Goal: Information Seeking & Learning: Understand process/instructions

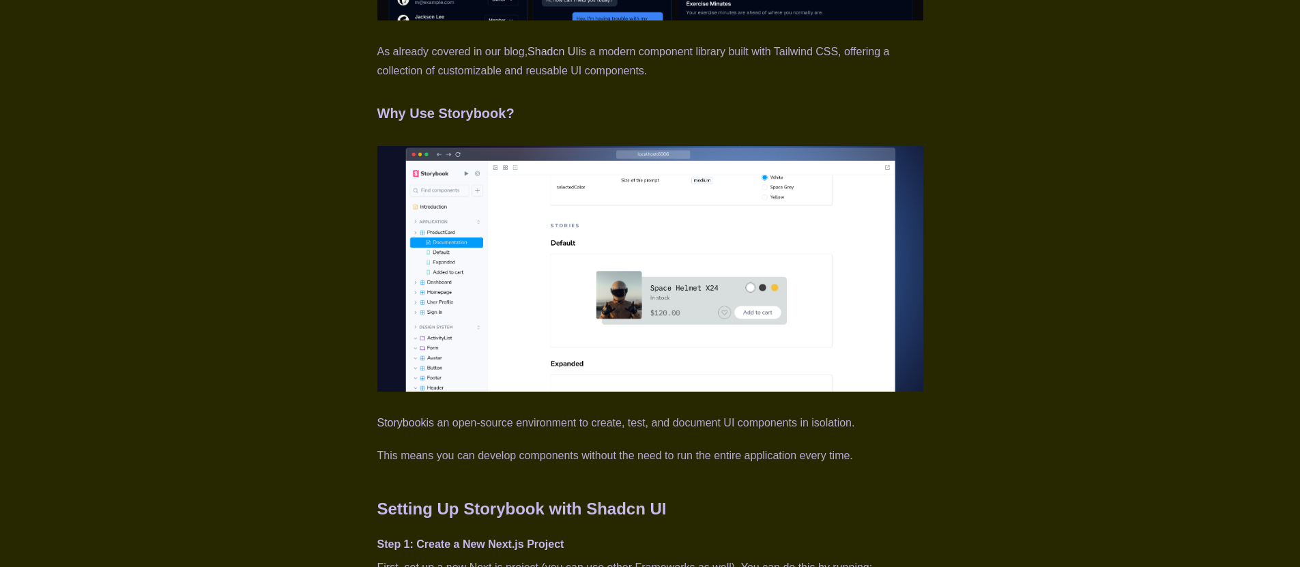
scroll to position [1147, 0]
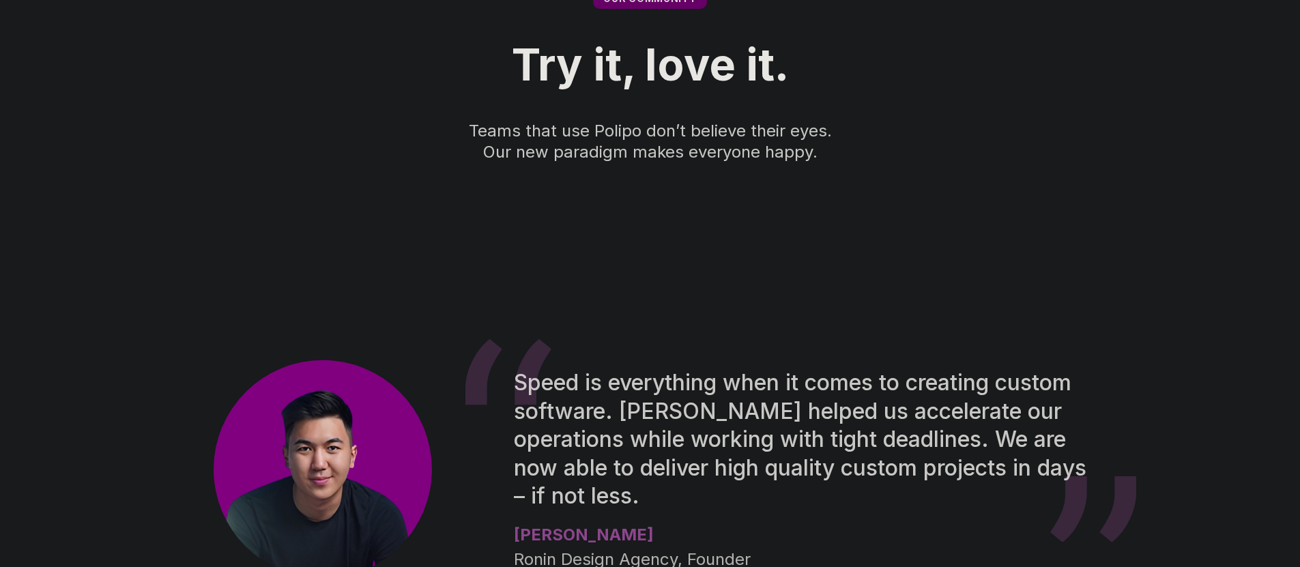
scroll to position [2375, 0]
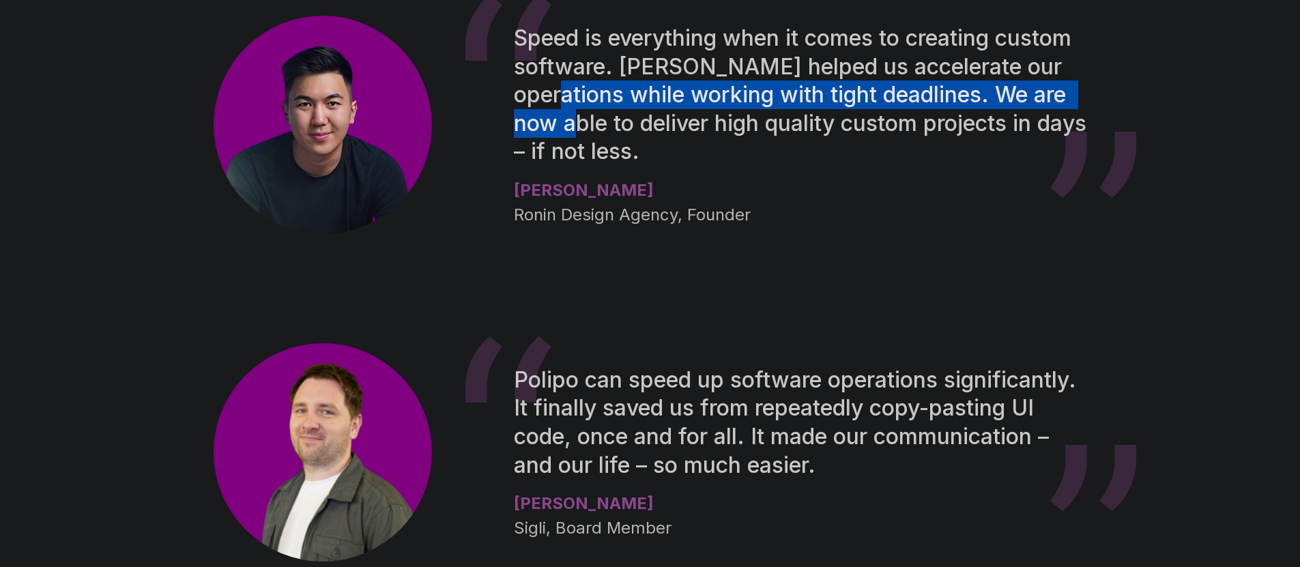
drag, startPoint x: 1294, startPoint y: 144, endPoint x: 1300, endPoint y: 149, distance: 7.8
click at [1298, 149] on div "Speed is everything when it comes to creating custom software. [PERSON_NAME] he…" at bounding box center [650, 452] width 1300 height 983
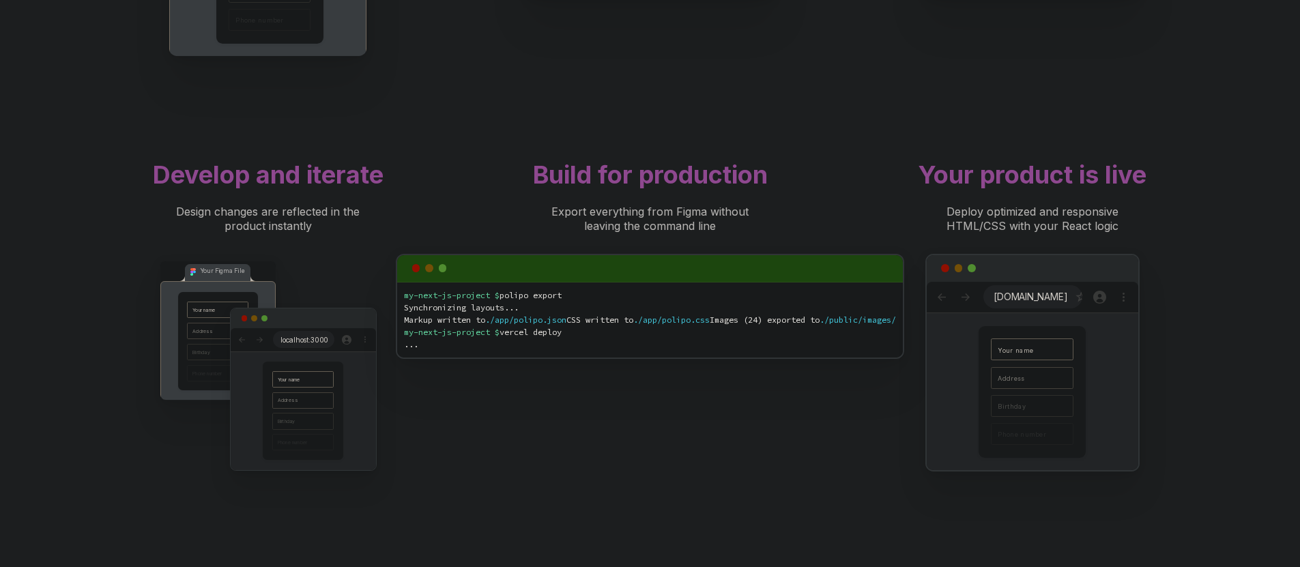
scroll to position [1017, 0]
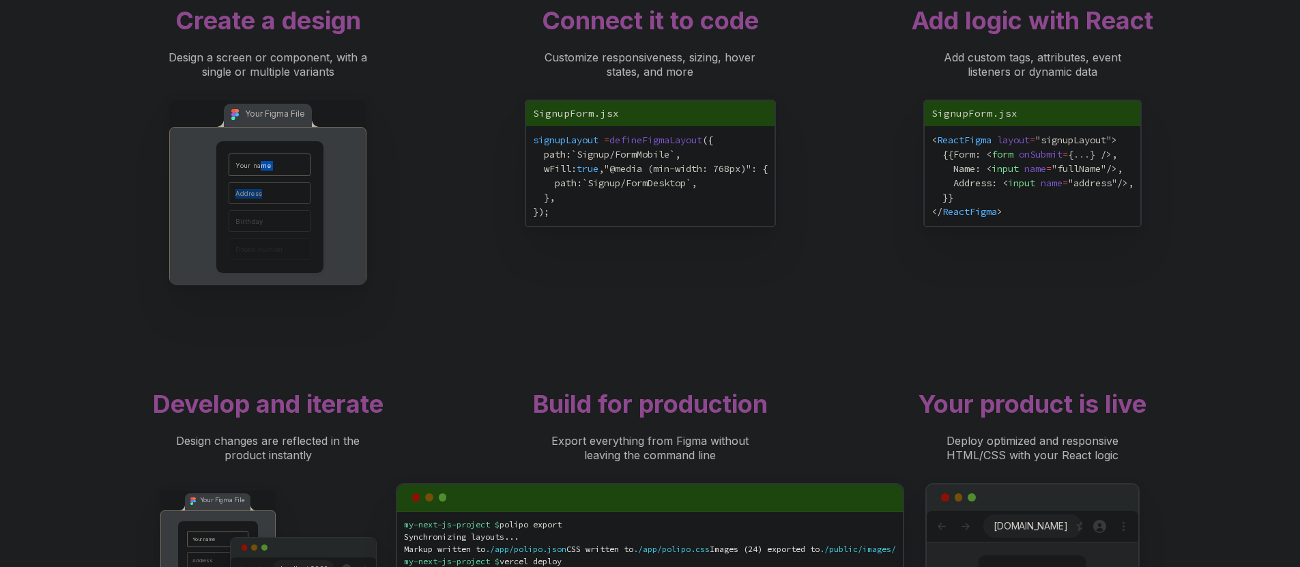
drag, startPoint x: 260, startPoint y: 233, endPoint x: 545, endPoint y: 221, distance: 284.8
click at [271, 272] on div "Your name Address Birthday Phone number" at bounding box center [269, 206] width 107 height 131
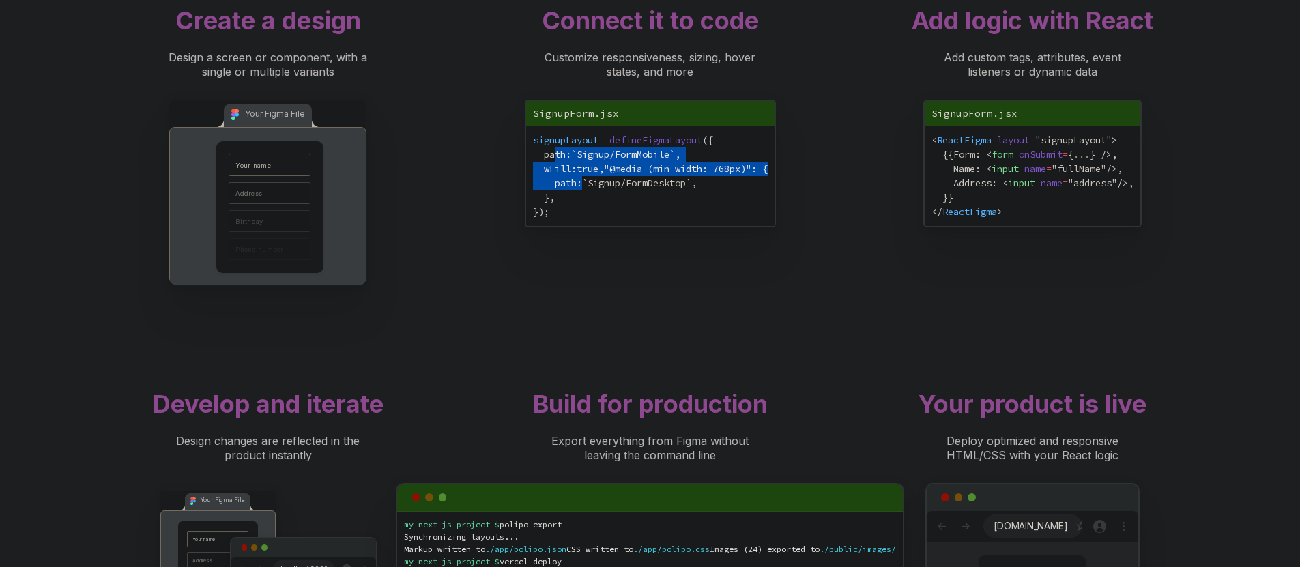
drag, startPoint x: 577, startPoint y: 216, endPoint x: 602, endPoint y: 257, distance: 47.8
click at [602, 219] on div "signupLayout = defineFigmaLayout ({ path: `Signup/FormMobile` , wFill: true , "…" at bounding box center [650, 176] width 235 height 86
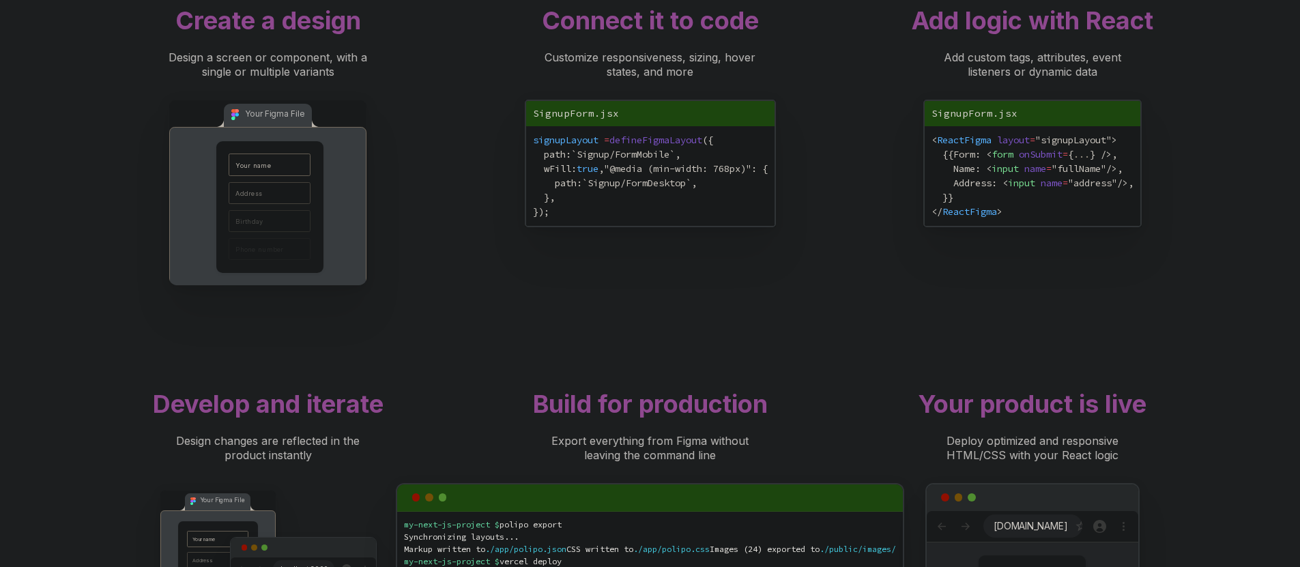
click at [606, 219] on div "signupLayout = defineFigmaLayout ({ path: `Signup/FormMobile` , wFill: true , "…" at bounding box center [650, 176] width 235 height 86
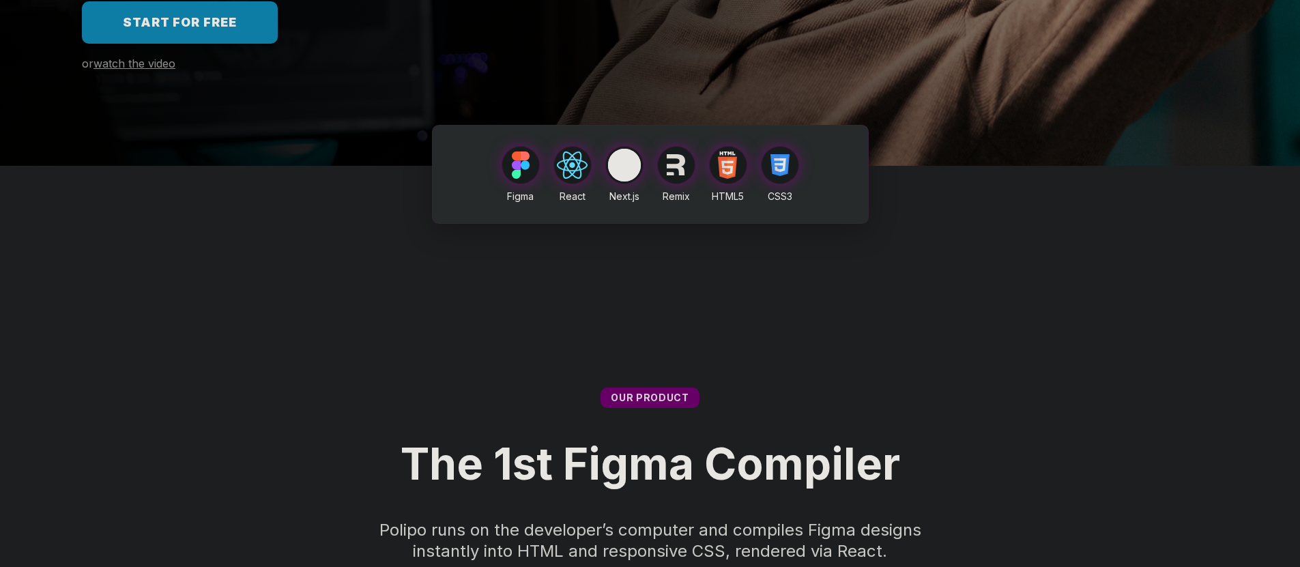
scroll to position [0, 0]
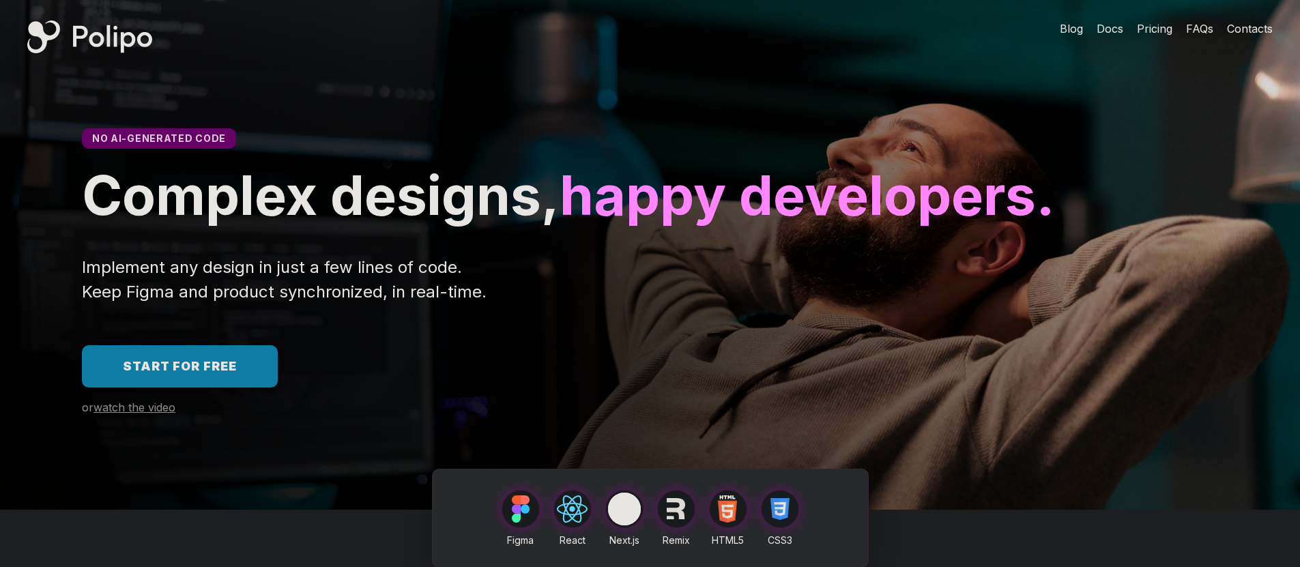
click at [255, 388] on link "Start for free" at bounding box center [180, 366] width 196 height 42
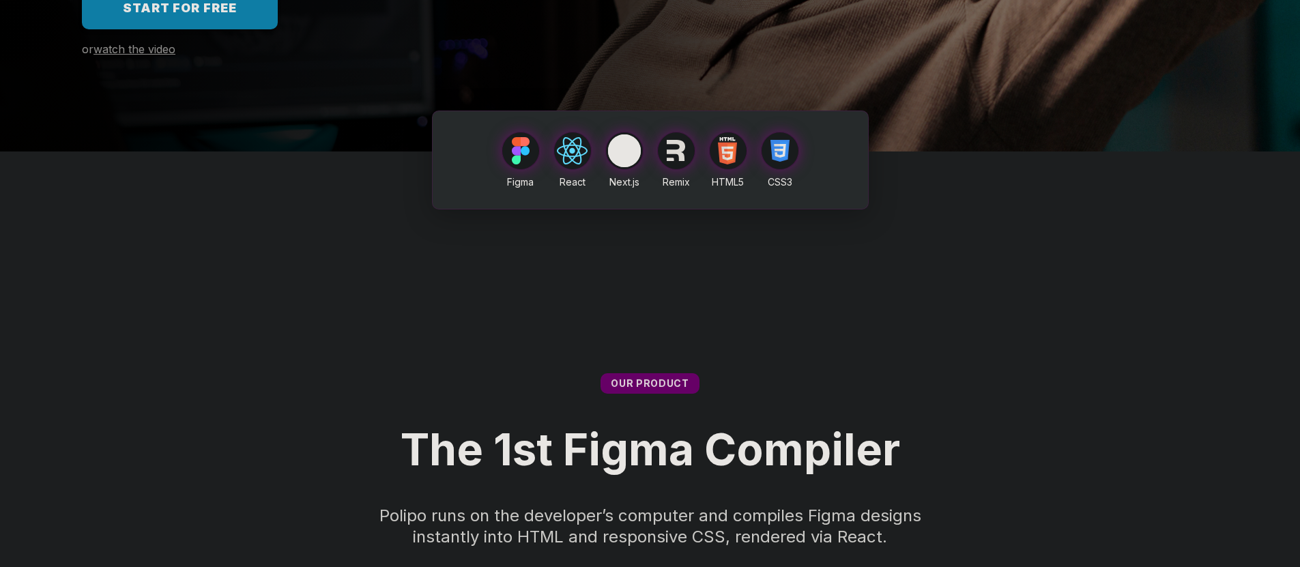
scroll to position [655, 0]
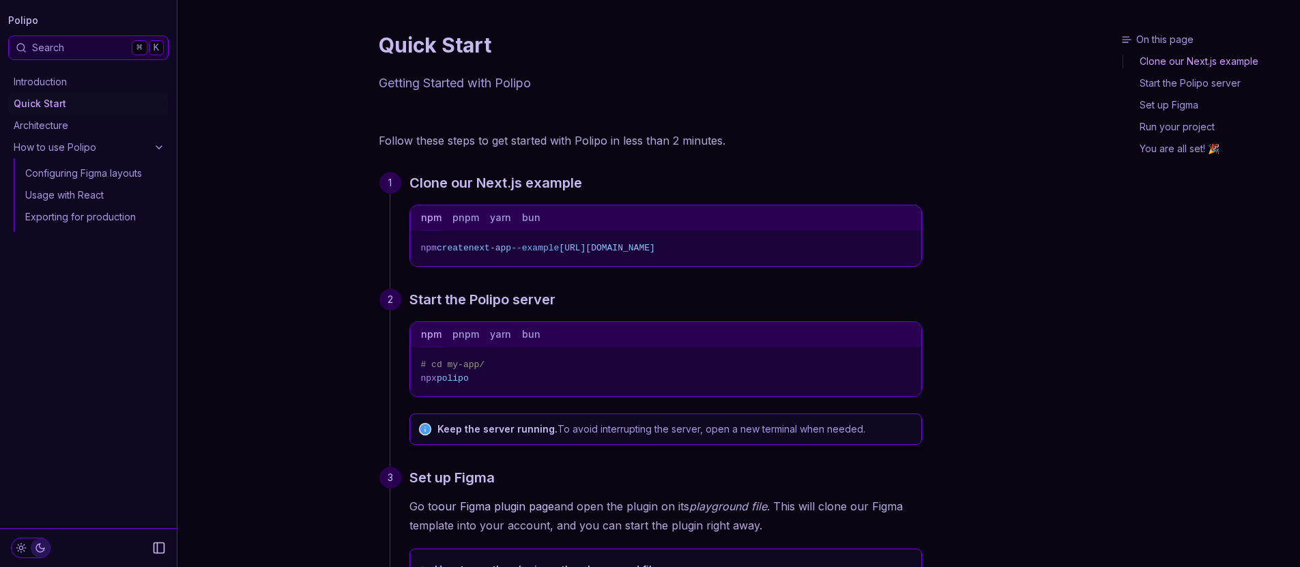
click at [61, 133] on link "Architecture" at bounding box center [88, 126] width 160 height 22
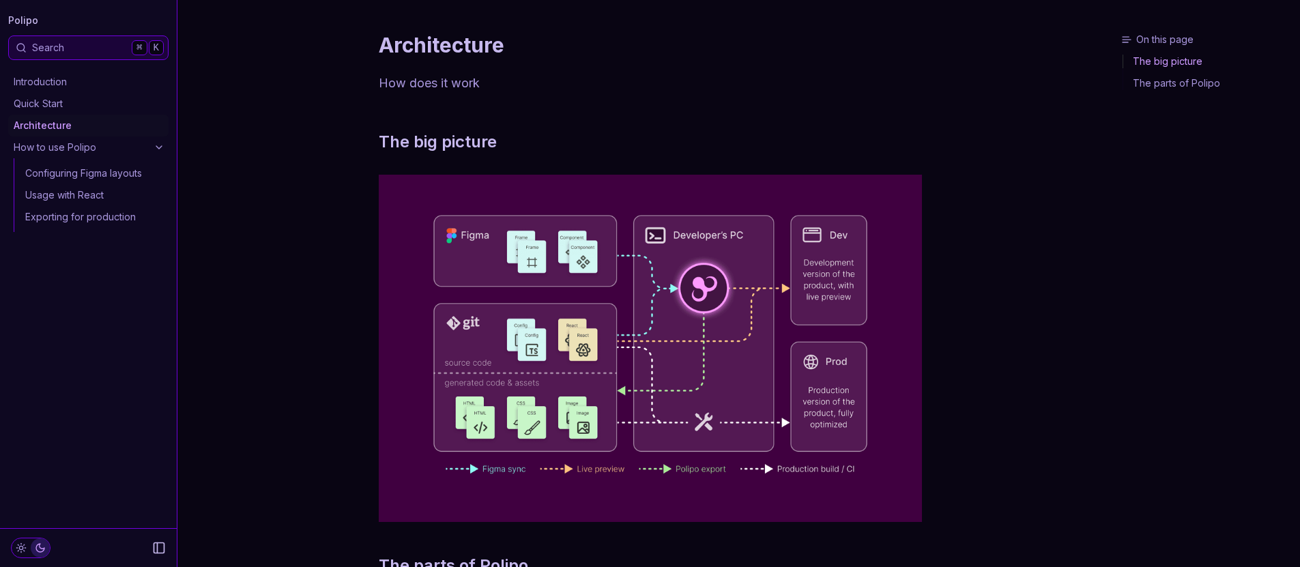
click at [96, 169] on link "Configuring Figma layouts" at bounding box center [94, 173] width 149 height 22
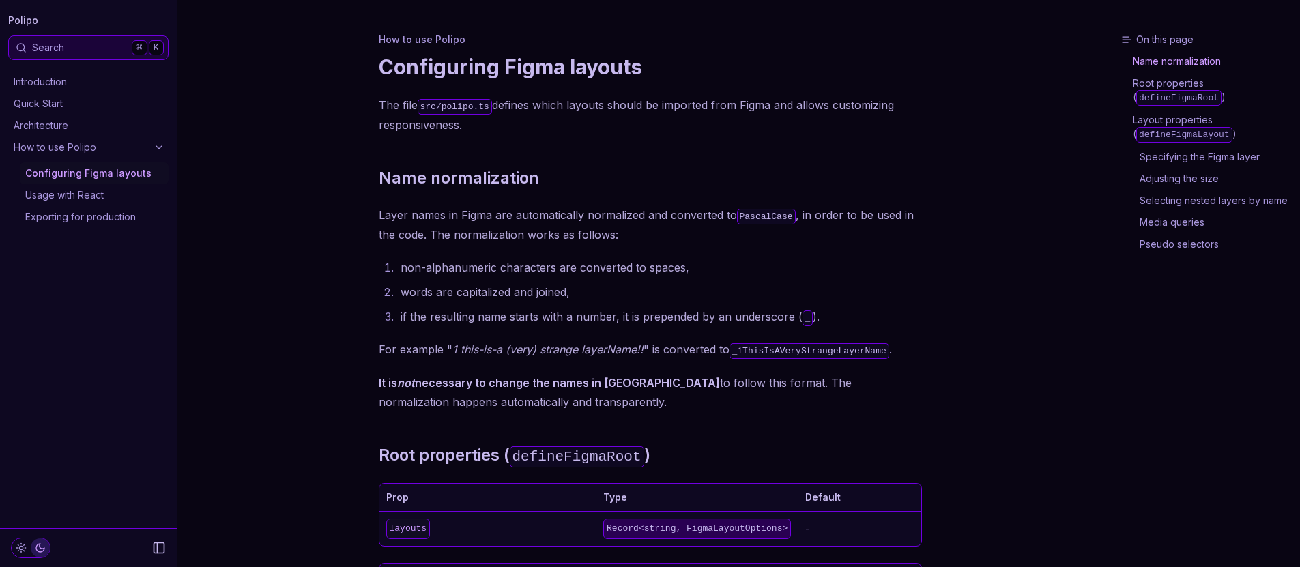
click at [159, 553] on rect "Collapse Sidebar" at bounding box center [159, 548] width 10 height 10
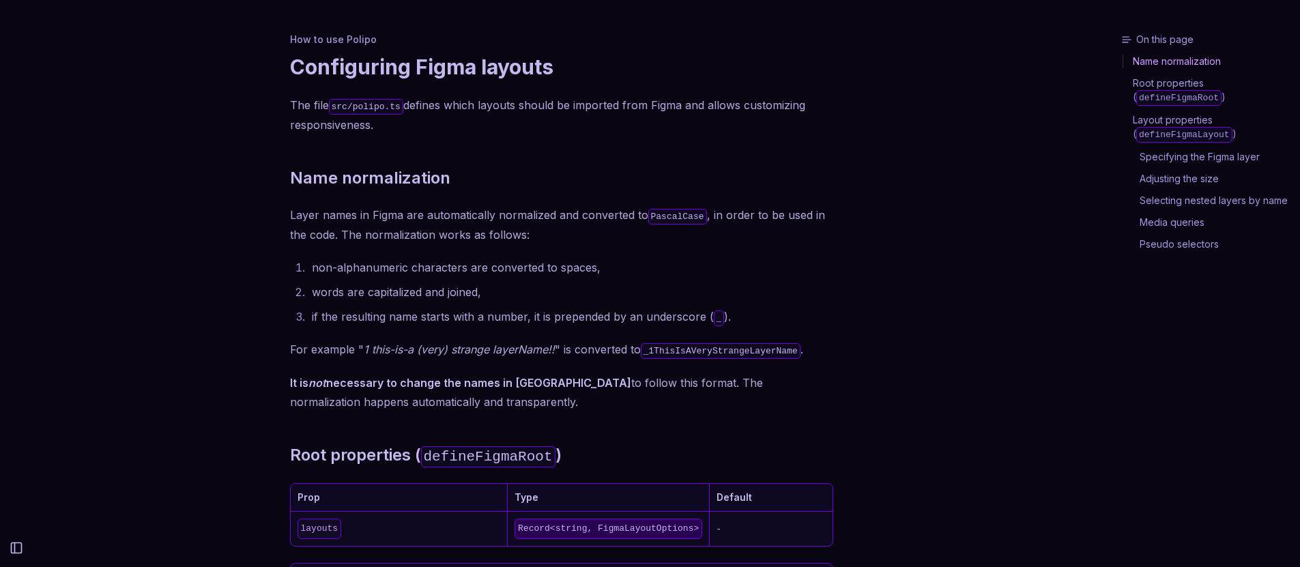
click at [19, 548] on icon "Collapse Sidebar" at bounding box center [17, 548] width 14 height 14
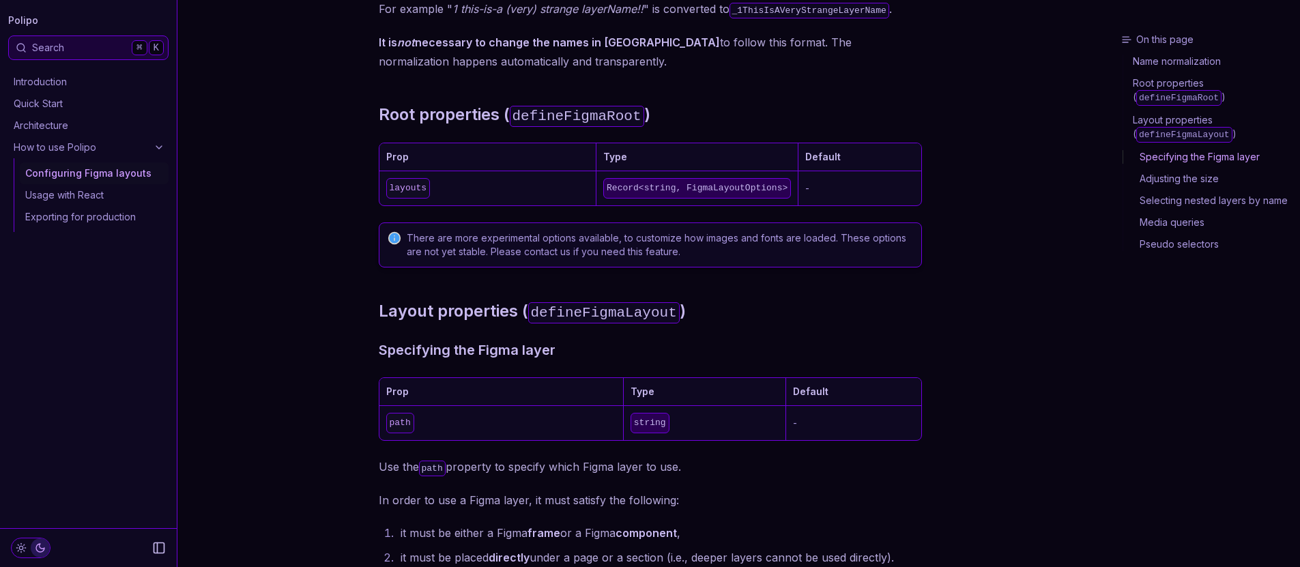
scroll to position [328, 0]
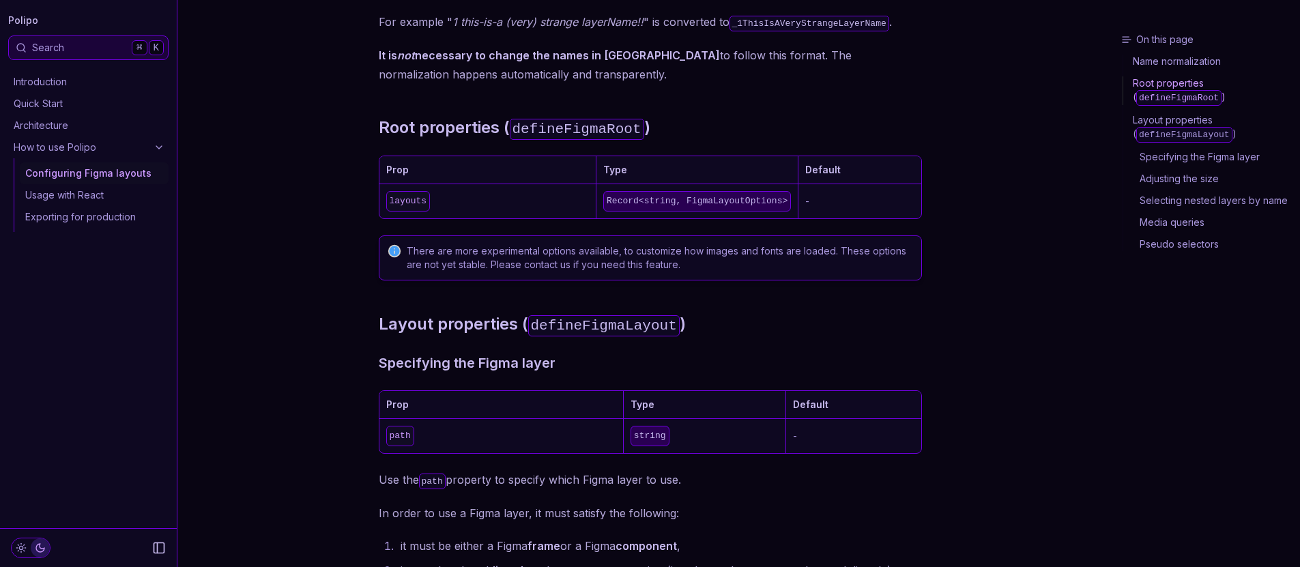
click at [169, 554] on button "Collapse Sidebar" at bounding box center [159, 548] width 22 height 22
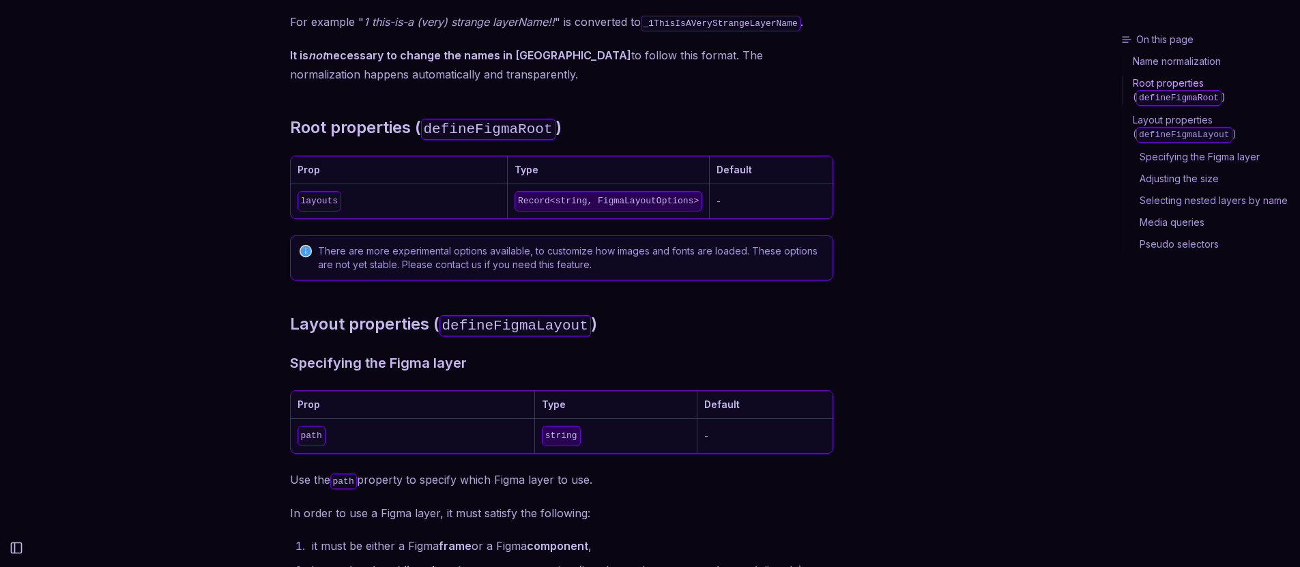
click at [20, 549] on icon "Collapse Sidebar" at bounding box center [17, 548] width 14 height 14
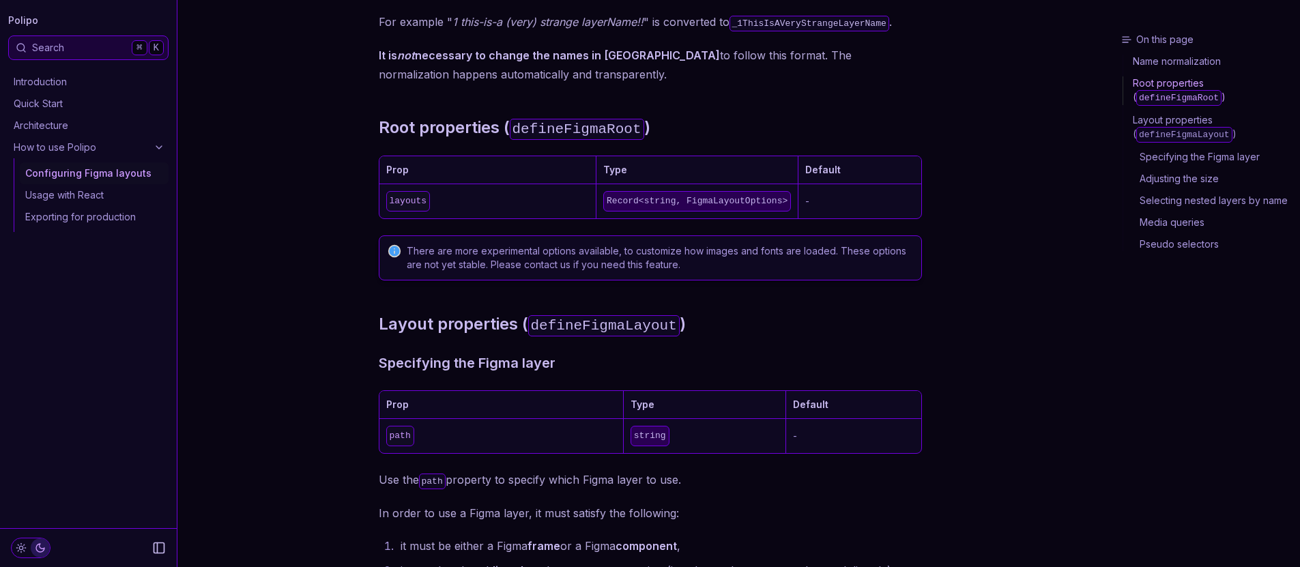
click at [161, 549] on icon "Collapse Sidebar" at bounding box center [159, 548] width 14 height 14
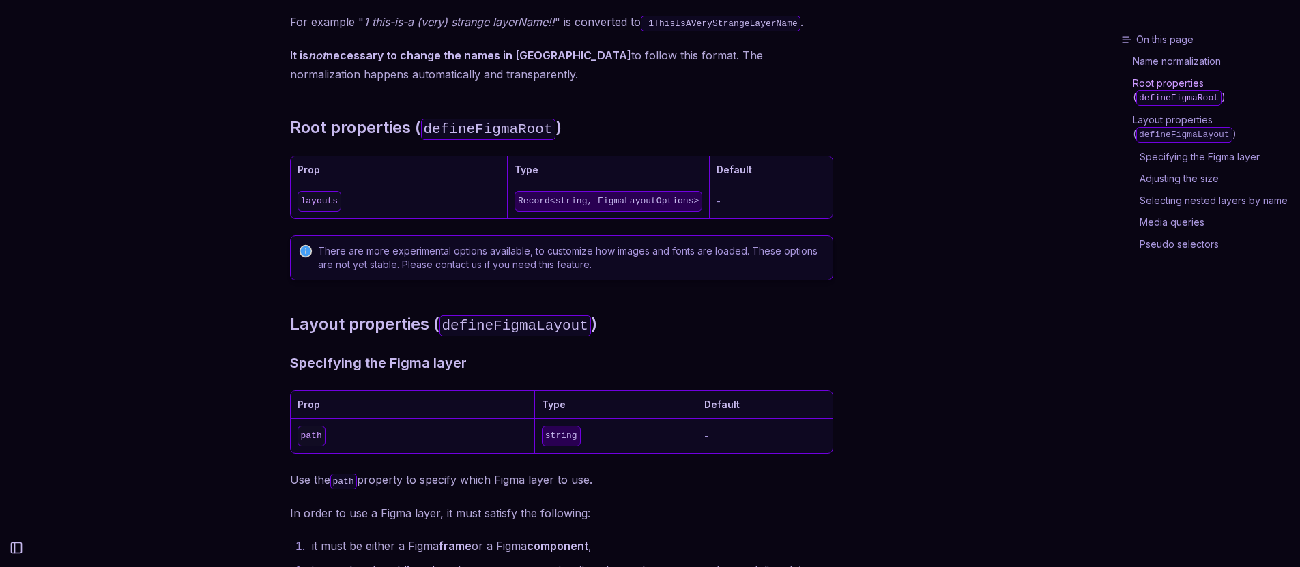
click at [19, 547] on icon "Collapse Sidebar" at bounding box center [17, 548] width 14 height 14
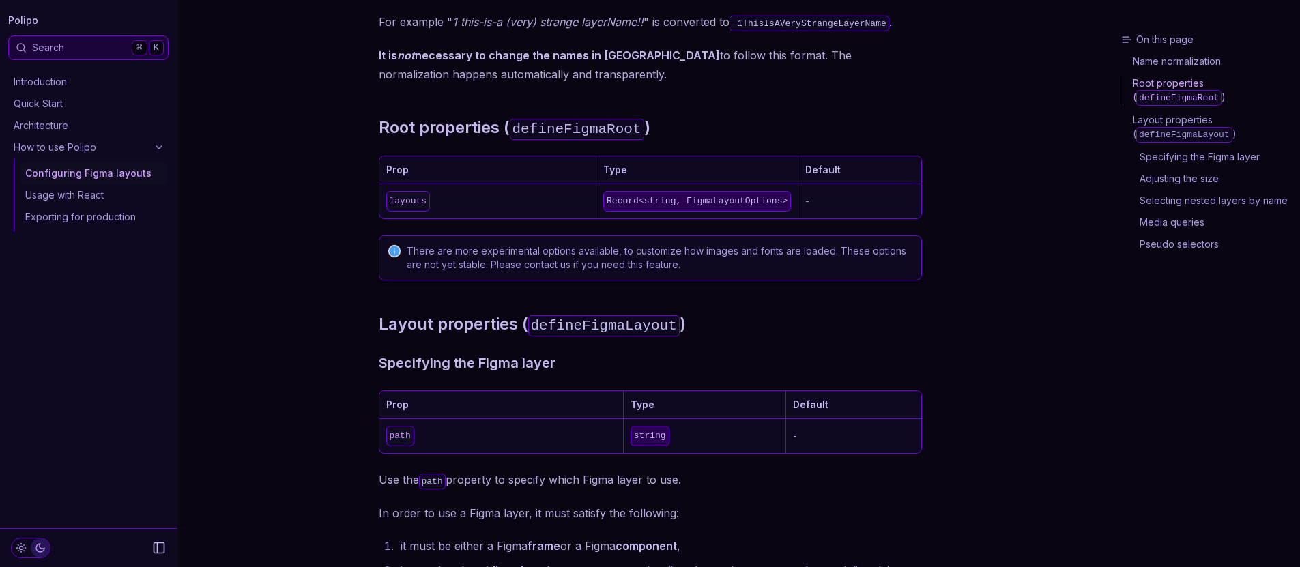
drag, startPoint x: 159, startPoint y: 536, endPoint x: 155, endPoint y: 543, distance: 7.4
click at [158, 540] on div at bounding box center [88, 547] width 177 height 39
click at [155, 543] on rect "Collapse Sidebar" at bounding box center [159, 548] width 10 height 10
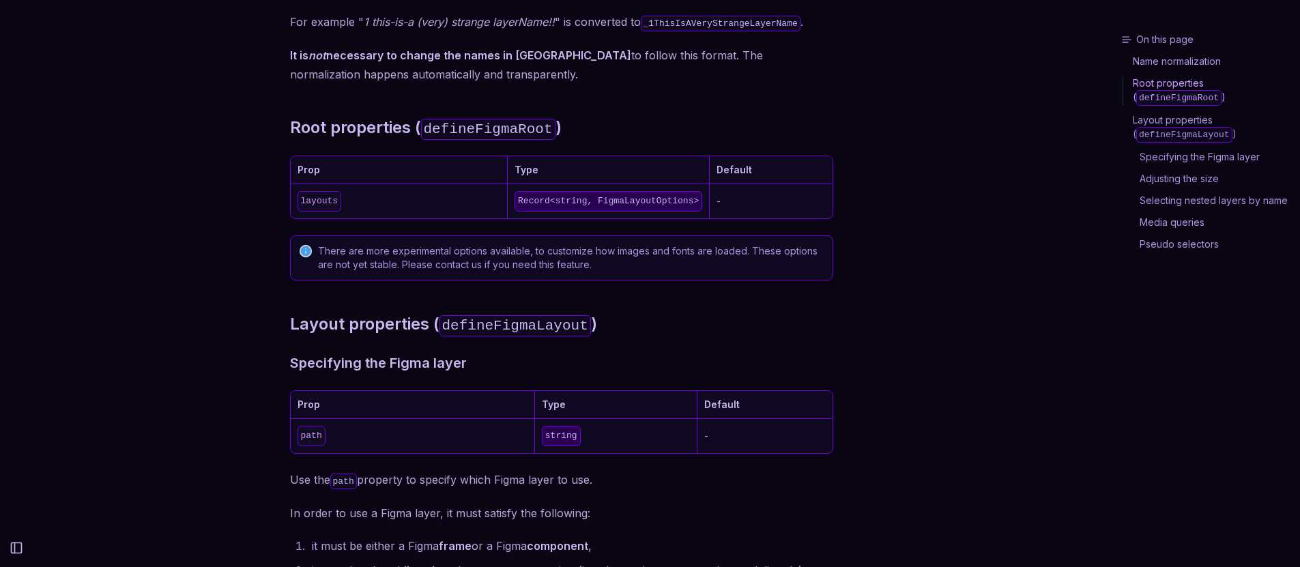
click at [22, 546] on rect "Collapse Sidebar" at bounding box center [17, 548] width 10 height 10
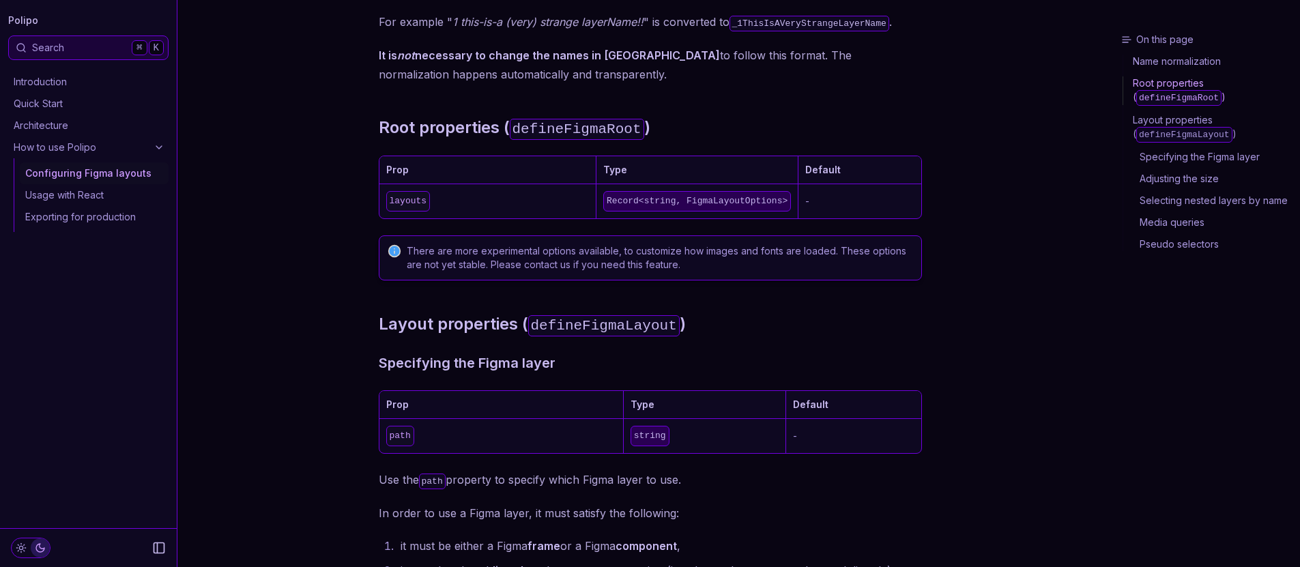
click at [160, 547] on icon "Collapse Sidebar" at bounding box center [159, 548] width 14 height 14
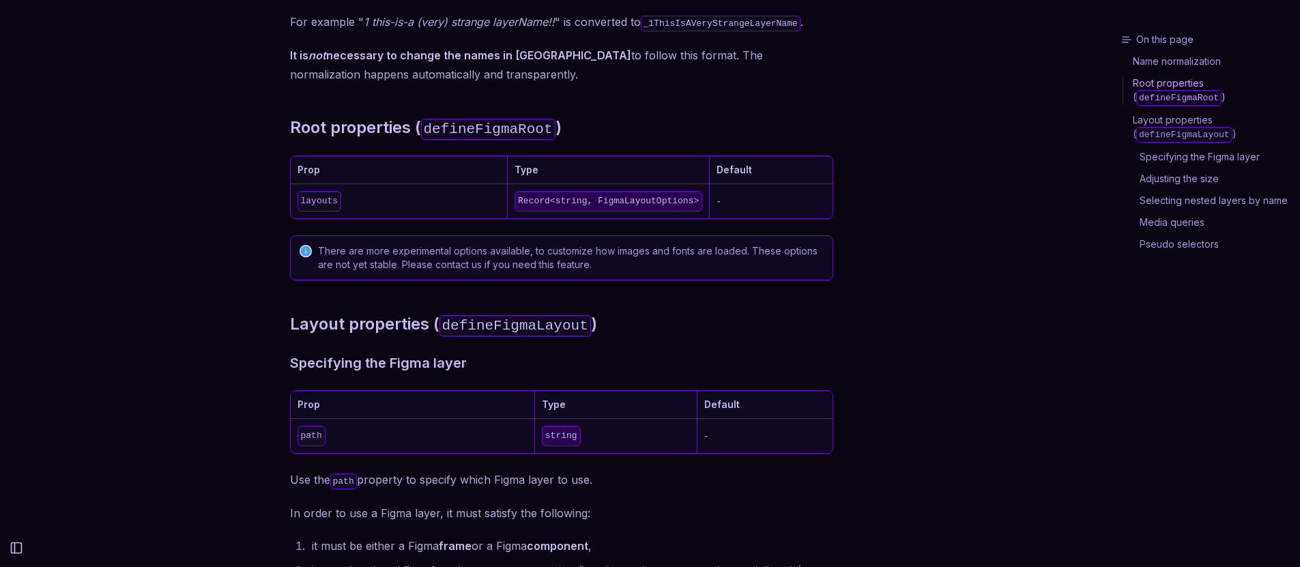
click at [26, 546] on button "Collapse Sidebar" at bounding box center [16, 548] width 22 height 22
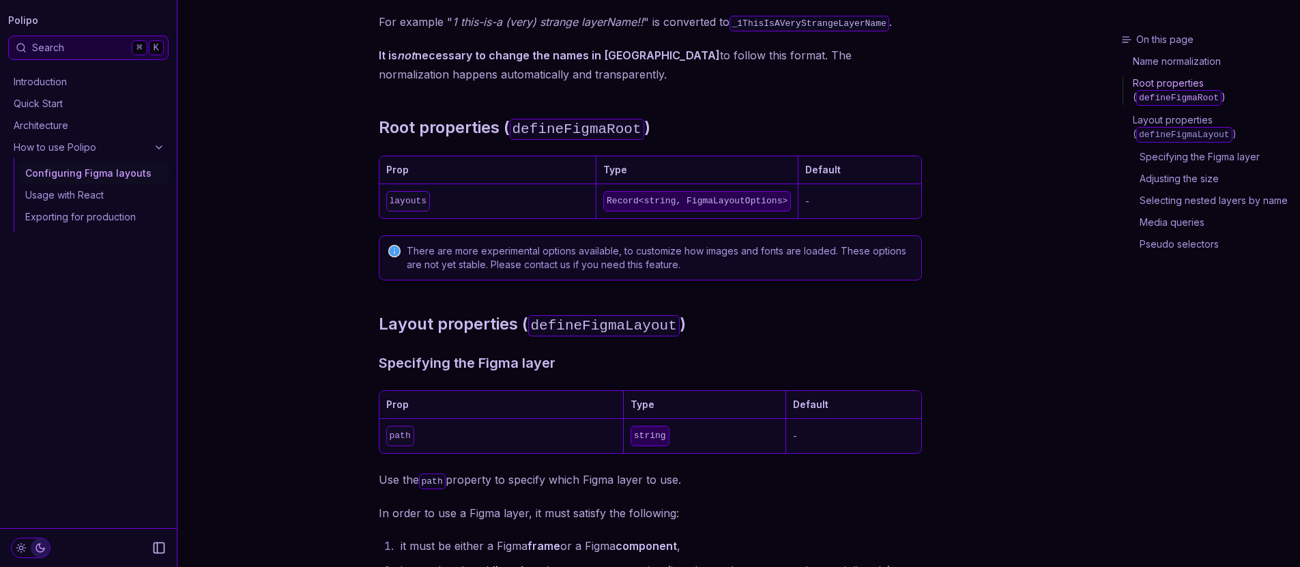
click at [157, 541] on icon "Collapse Sidebar" at bounding box center [159, 548] width 14 height 14
